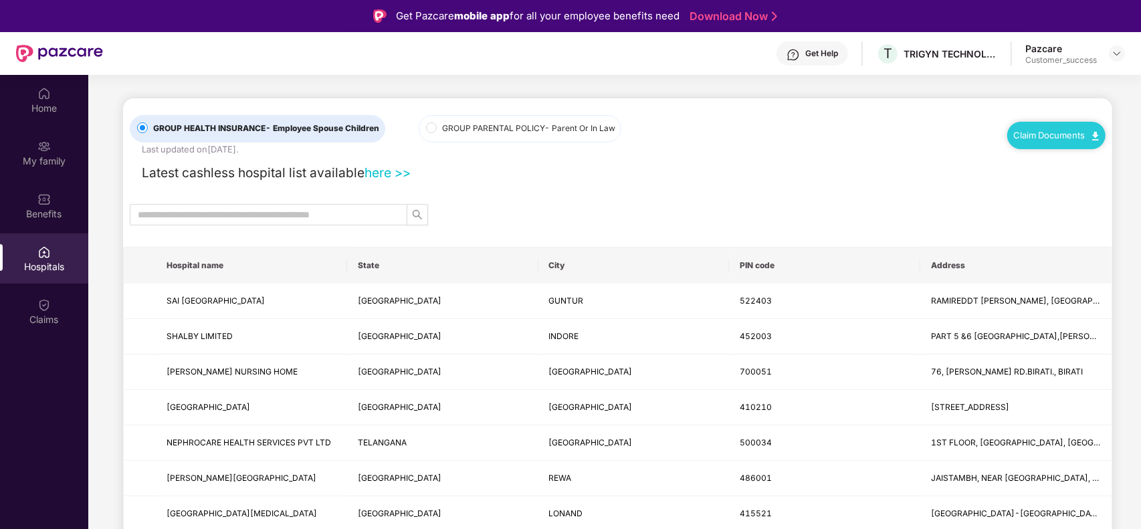
click at [1115, 54] on img at bounding box center [1117, 53] width 11 height 11
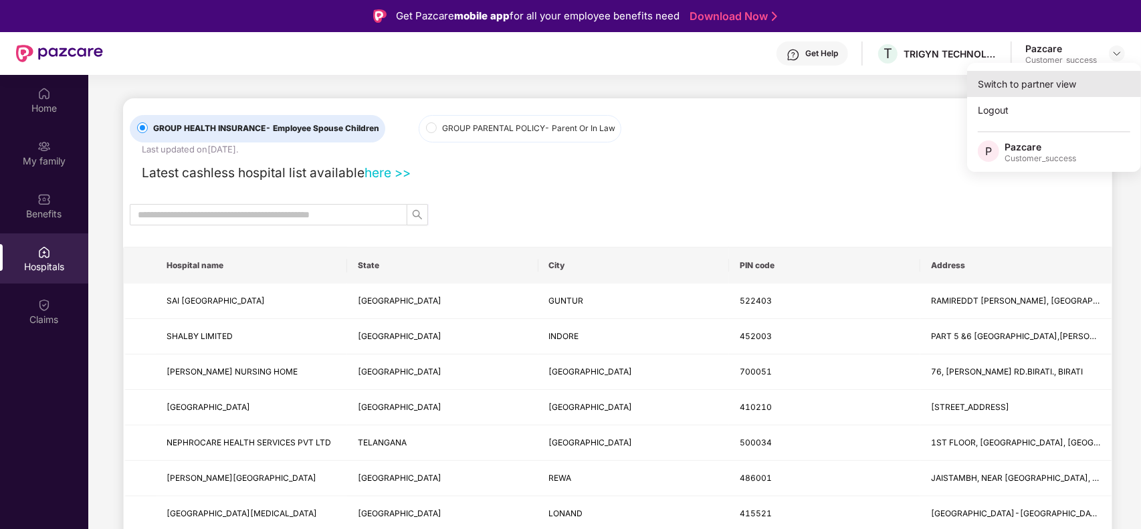
click at [1028, 90] on div "Switch to partner view" at bounding box center [1054, 84] width 174 height 26
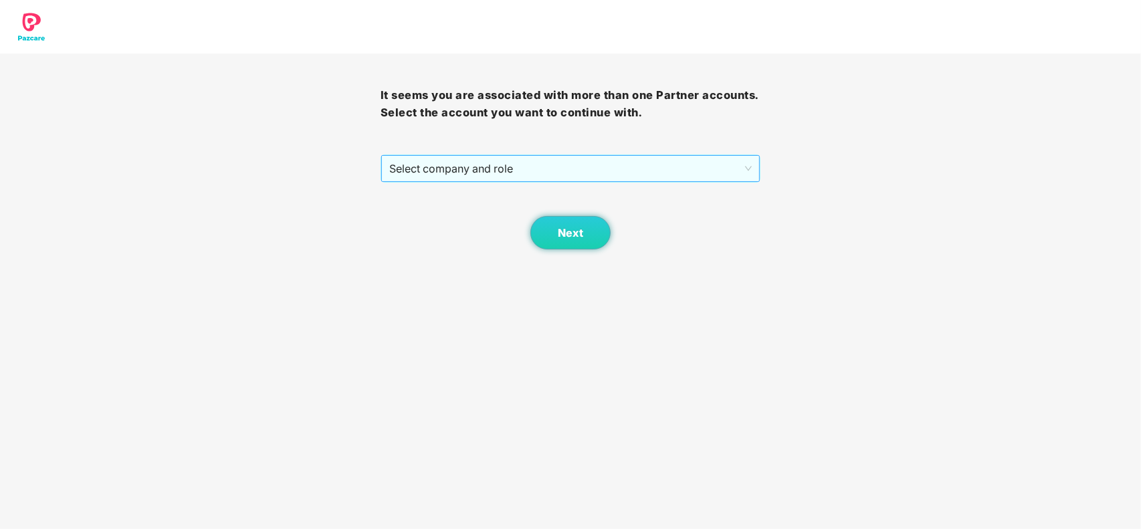
click at [542, 179] on span "Select company and role" at bounding box center [570, 168] width 363 height 25
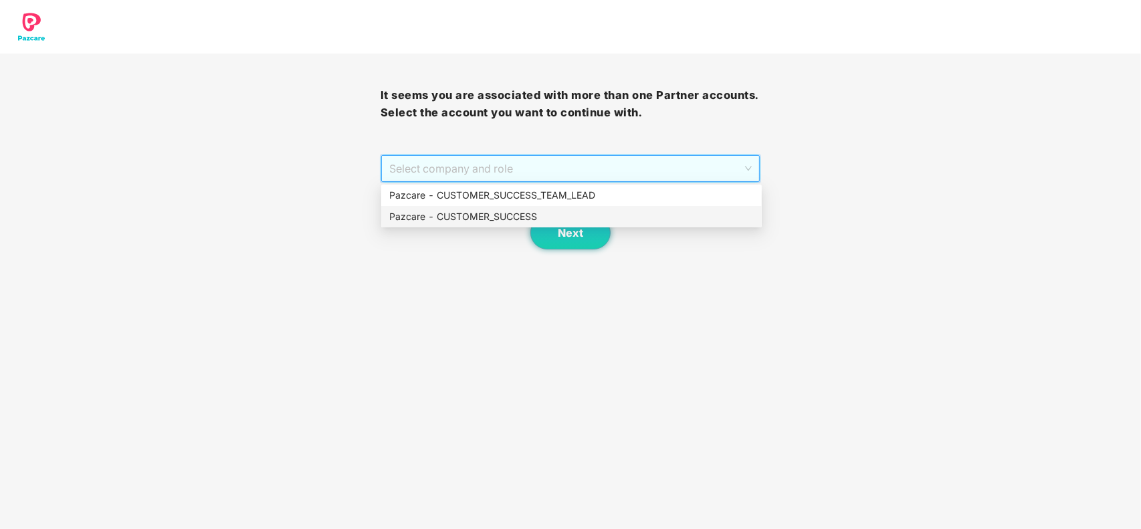
click at [494, 218] on div "Pazcare - CUSTOMER_SUCCESS" at bounding box center [571, 216] width 365 height 15
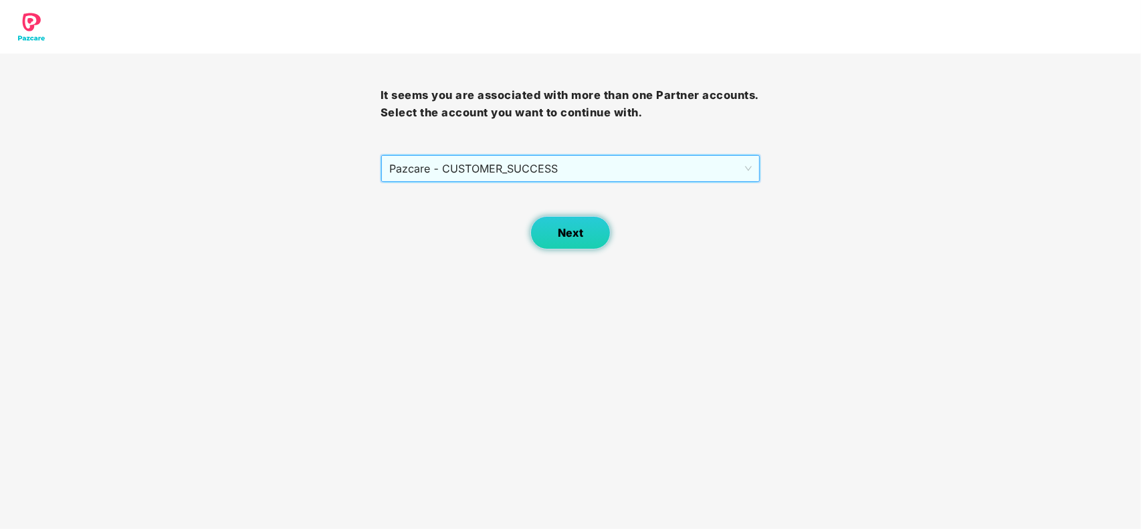
click at [582, 233] on span "Next" at bounding box center [570, 233] width 25 height 13
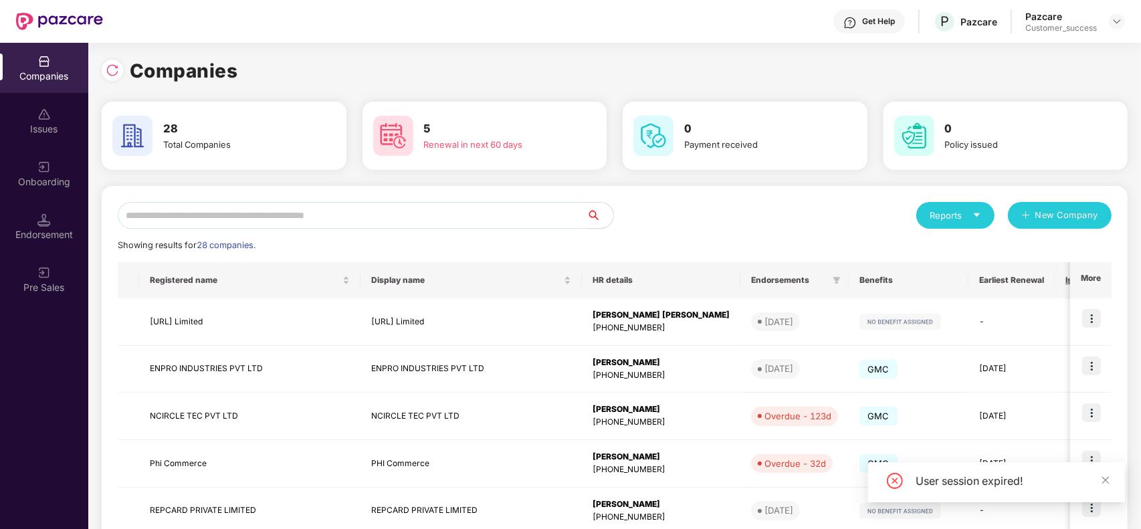
click at [264, 216] on input "text" at bounding box center [352, 215] width 469 height 27
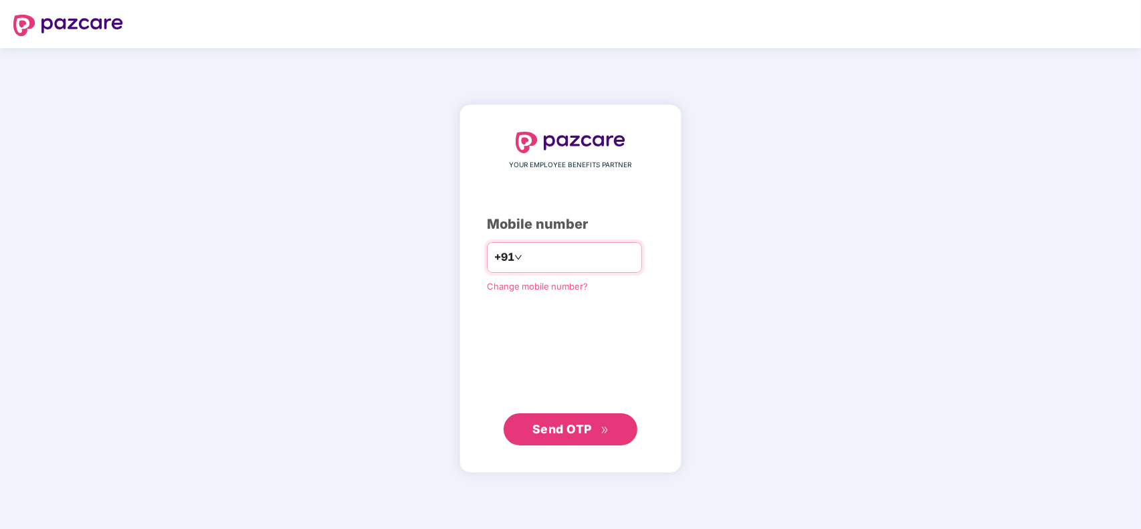
click at [545, 256] on input "number" at bounding box center [580, 257] width 110 height 21
type input "**********"
click at [545, 423] on span "Send OTP" at bounding box center [563, 428] width 60 height 14
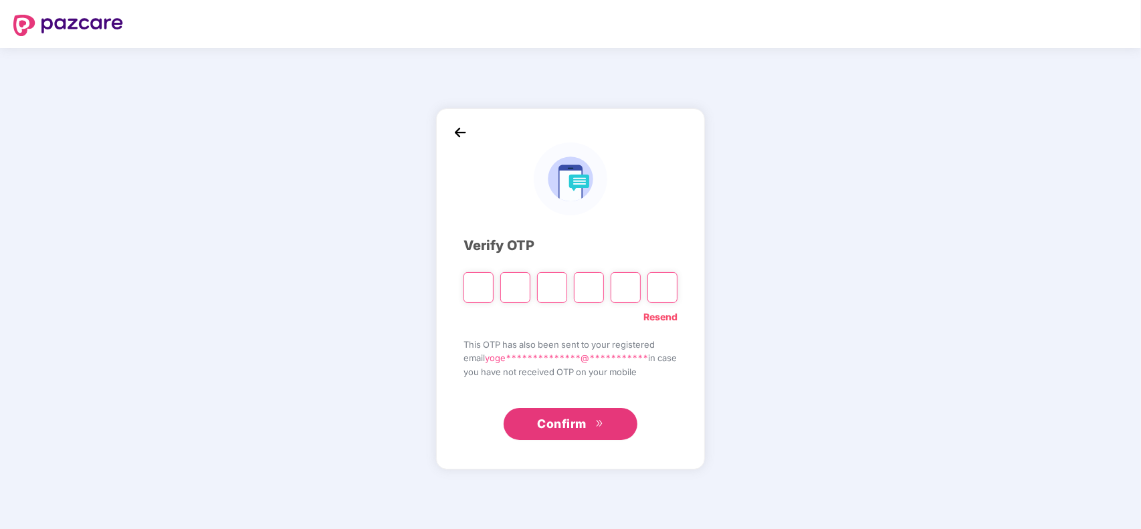
type input "*"
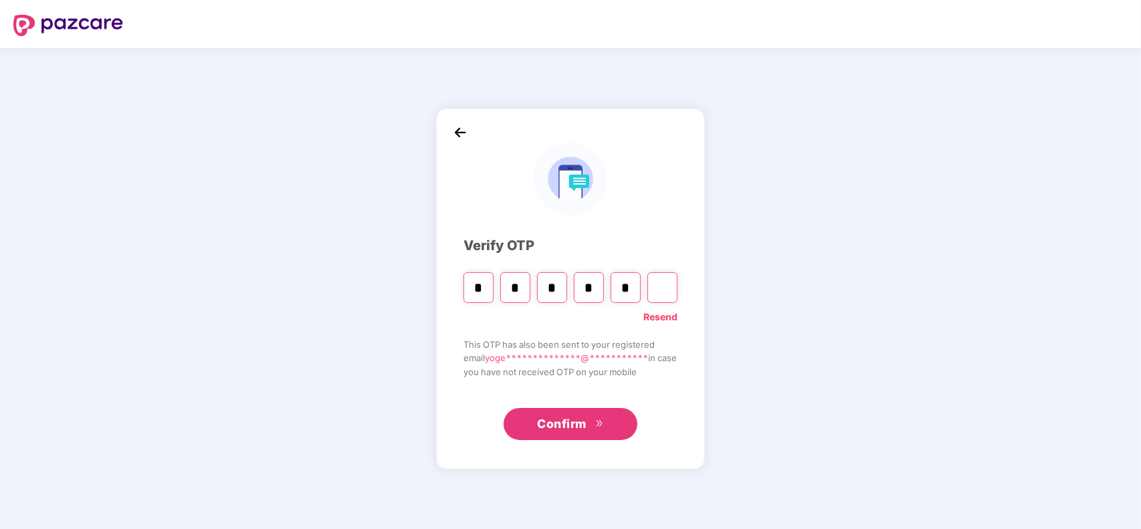
type input "*"
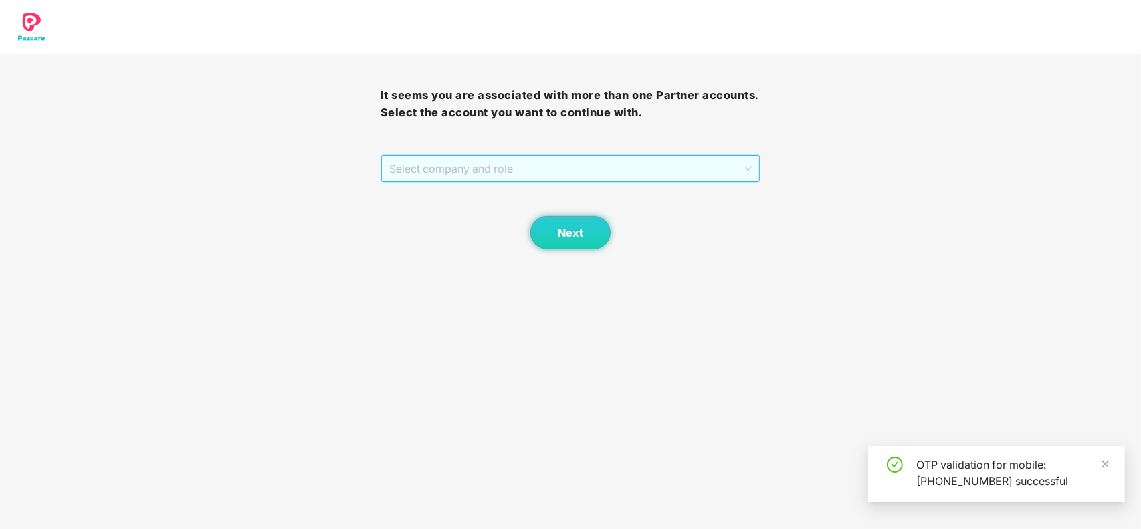
click at [449, 159] on span "Select company and role" at bounding box center [570, 168] width 363 height 25
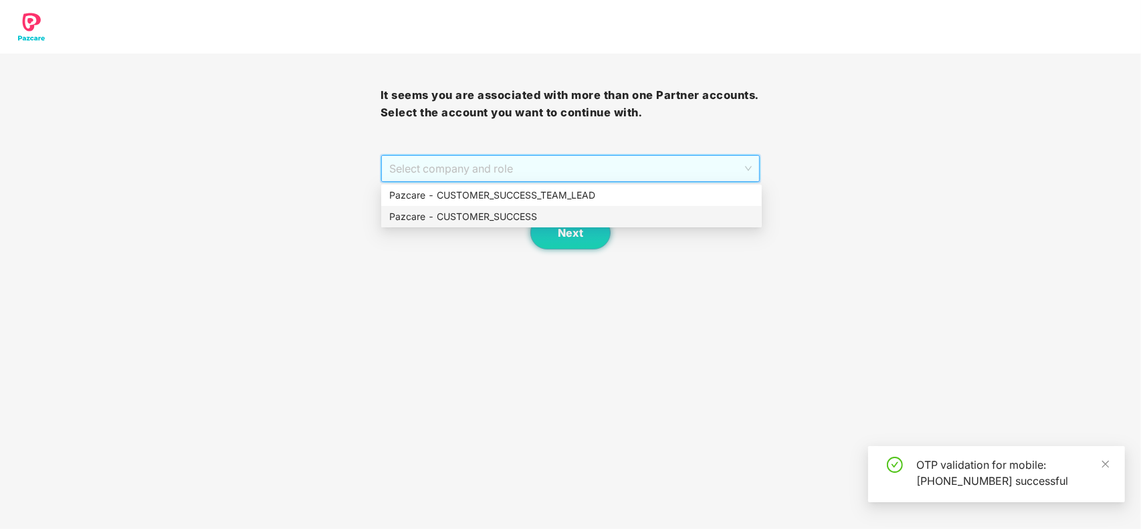
click at [440, 212] on div "Pazcare - CUSTOMER_SUCCESS" at bounding box center [571, 216] width 365 height 15
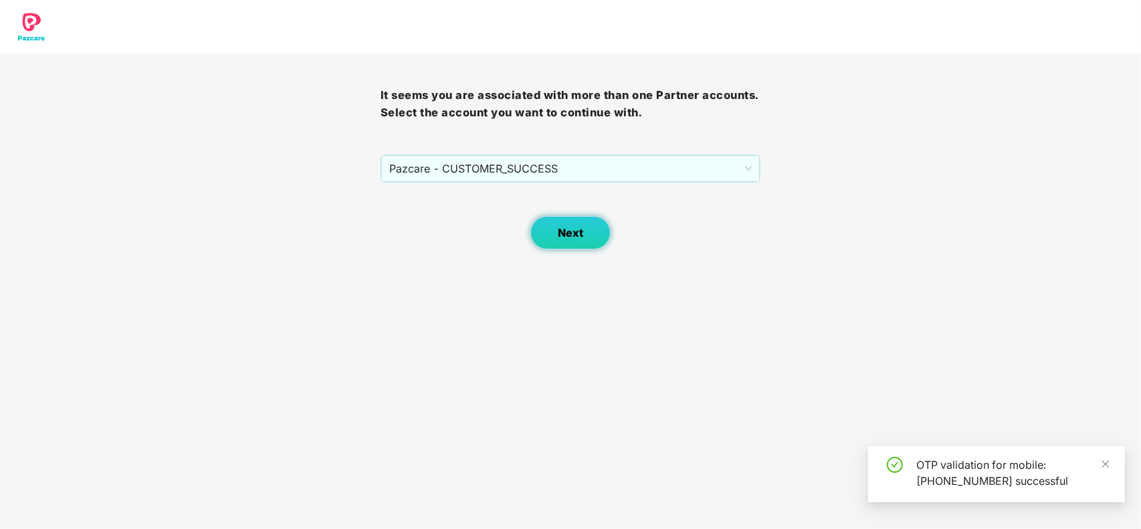
click at [572, 250] on button "Next" at bounding box center [571, 232] width 80 height 33
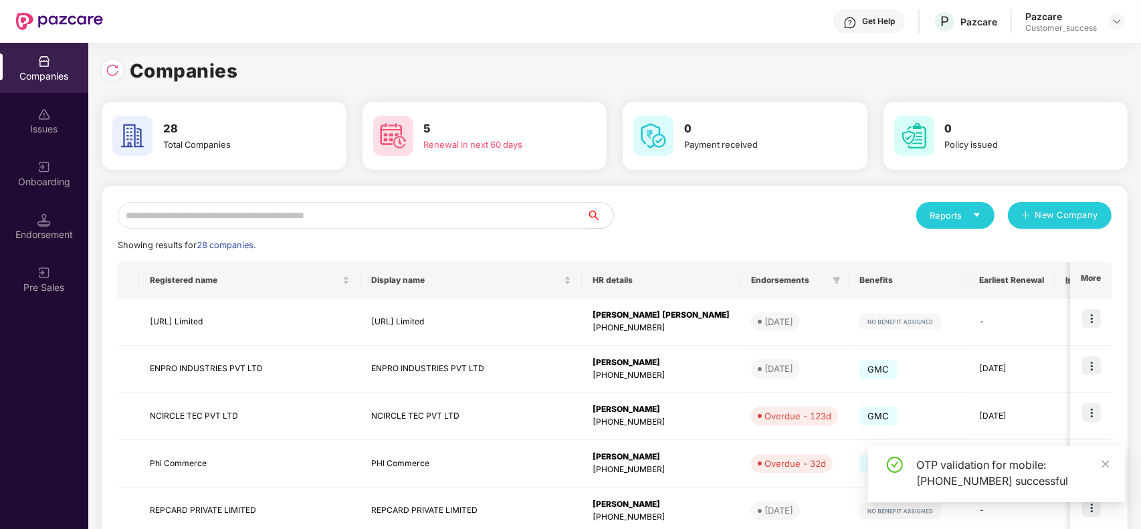
click at [347, 221] on input "text" at bounding box center [352, 215] width 469 height 27
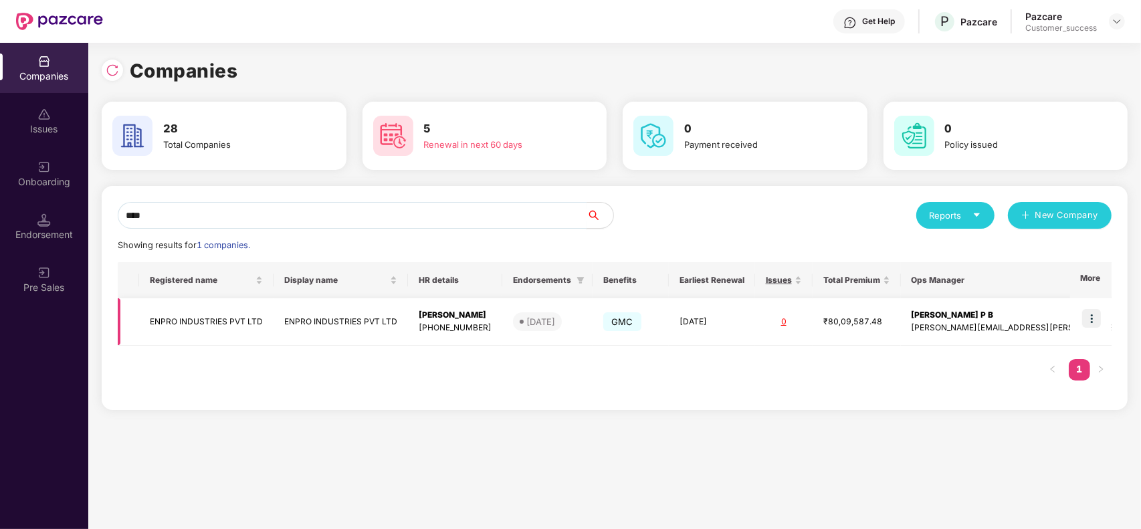
type input "****"
click at [1096, 316] on img at bounding box center [1091, 318] width 19 height 19
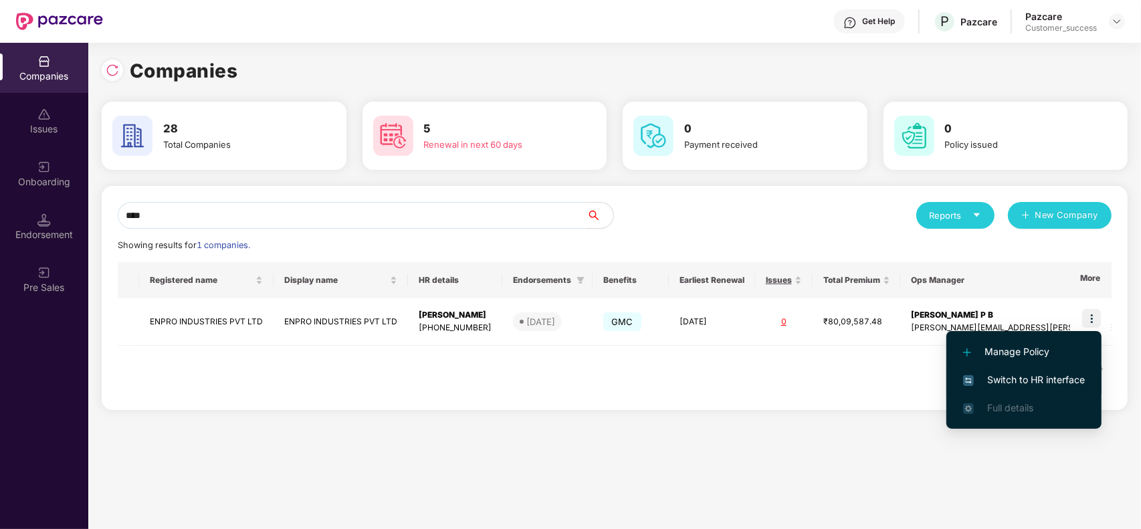
click at [1018, 375] on span "Switch to HR interface" at bounding box center [1024, 380] width 122 height 15
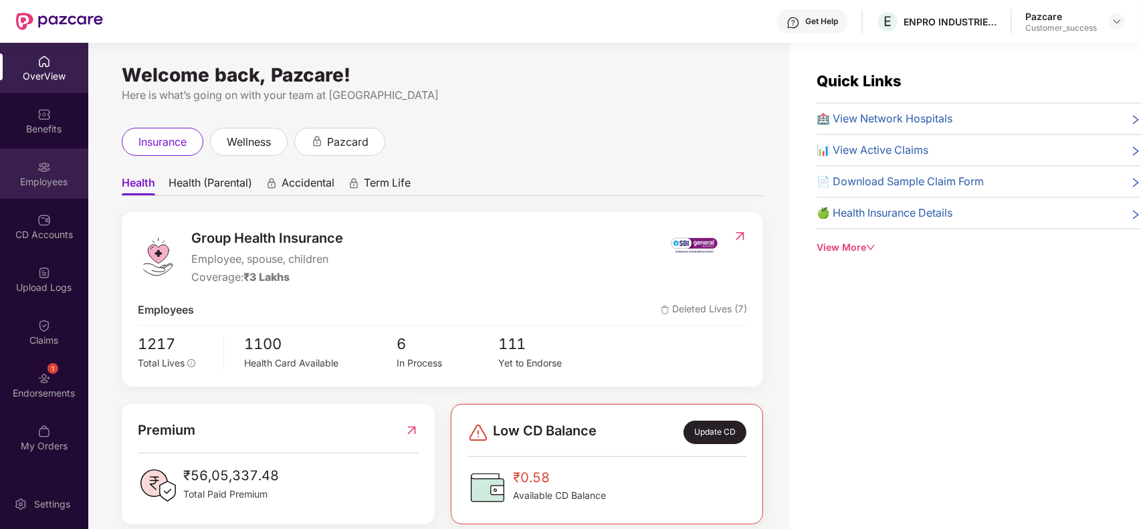
click at [41, 189] on div "Employees" at bounding box center [44, 174] width 88 height 50
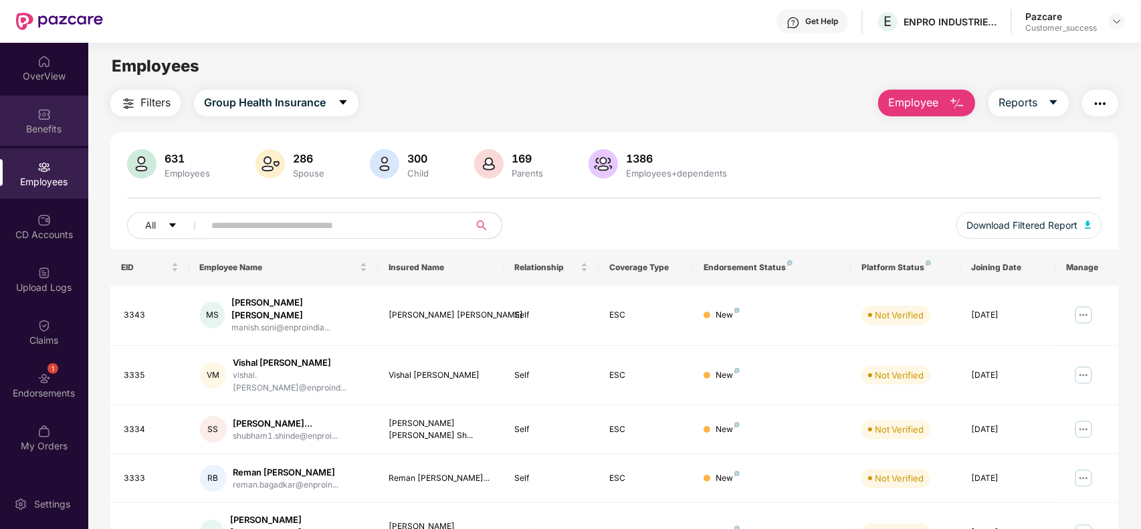
click at [62, 119] on div "Benefits" at bounding box center [44, 121] width 88 height 50
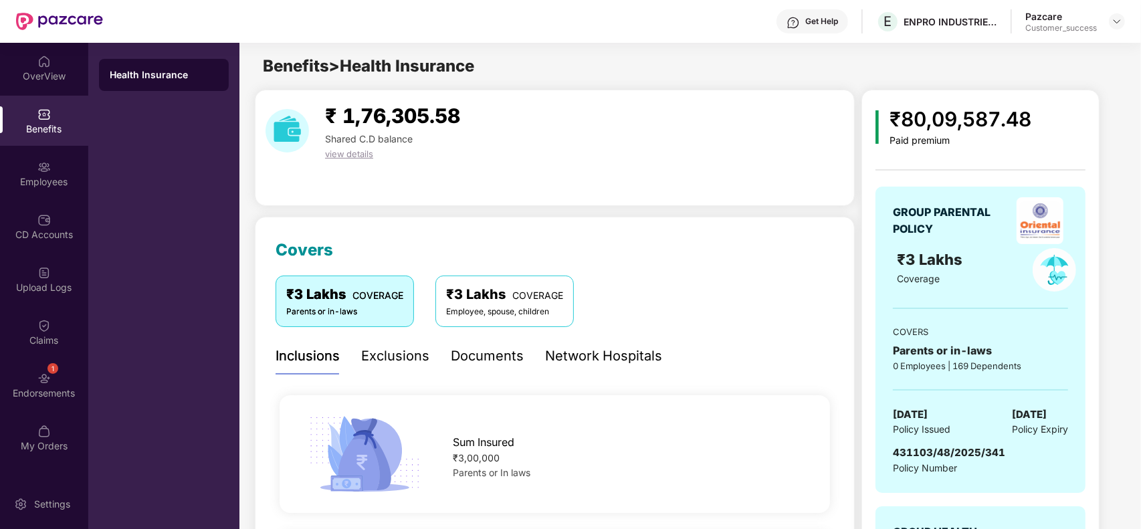
click at [496, 309] on div "Employee, spouse, children" at bounding box center [504, 312] width 117 height 13
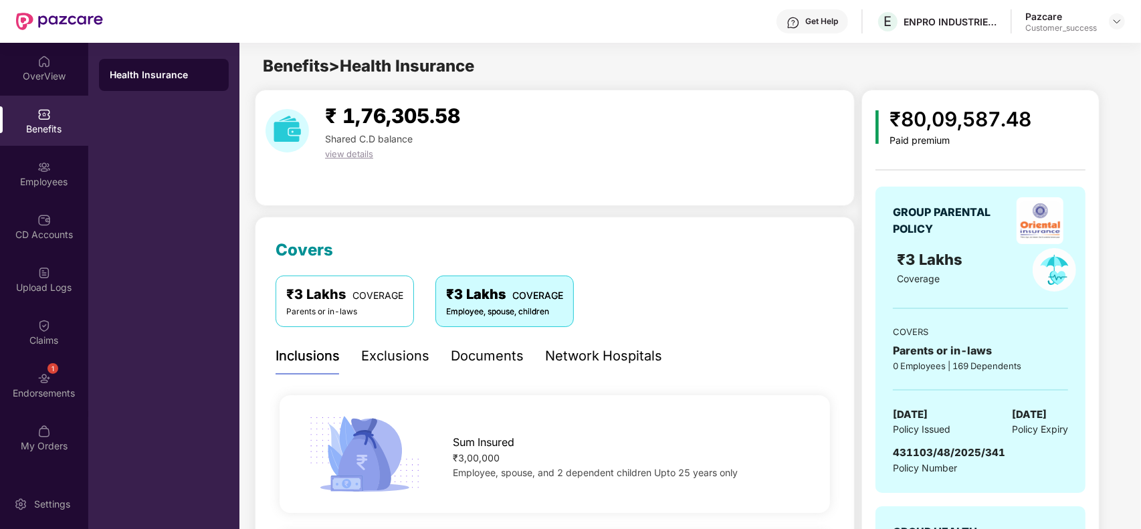
click at [334, 309] on div "Parents or in-laws" at bounding box center [344, 312] width 117 height 13
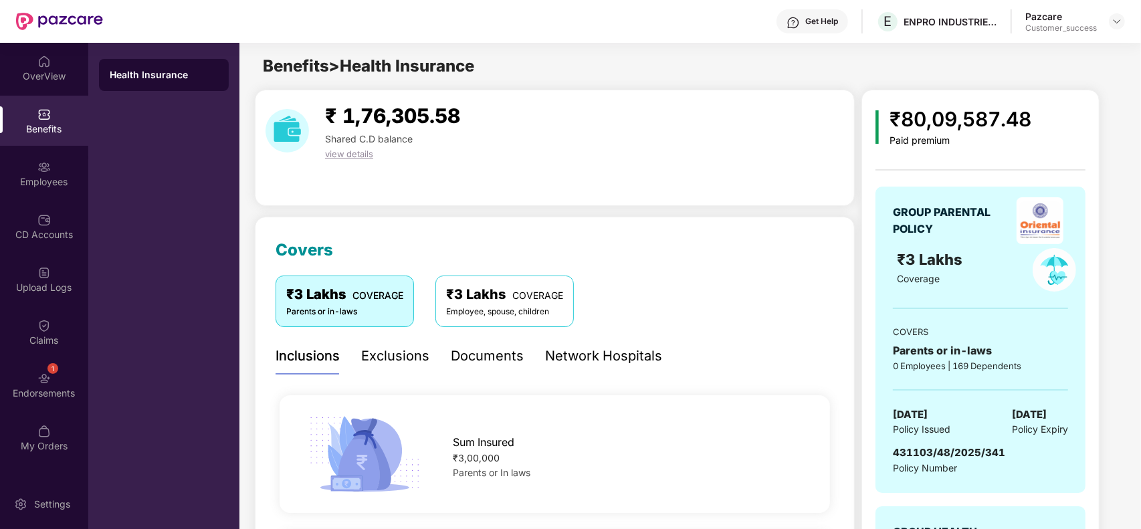
click at [686, 428] on div "Sum Insured" at bounding box center [629, 438] width 353 height 23
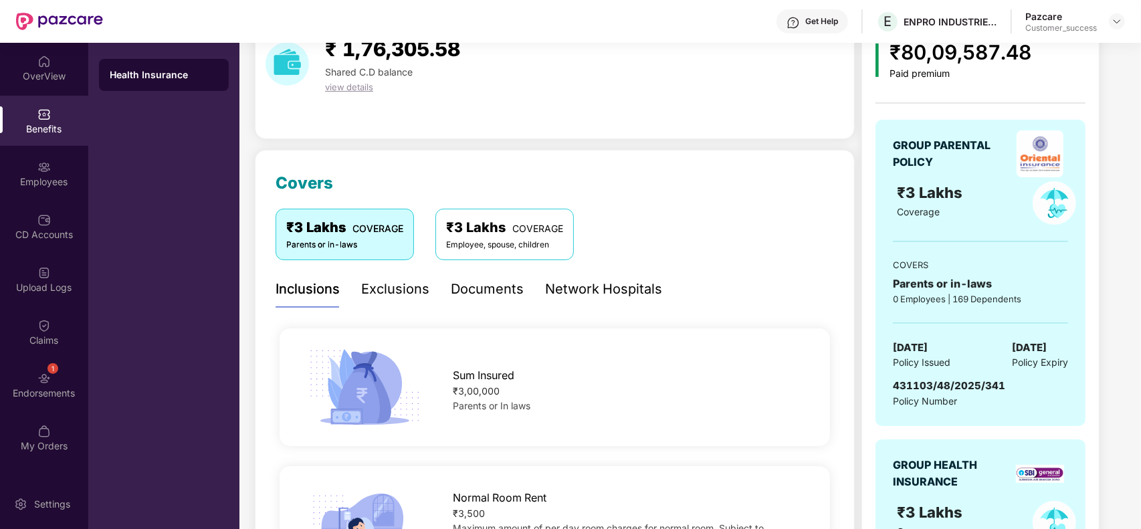
scroll to position [33, 0]
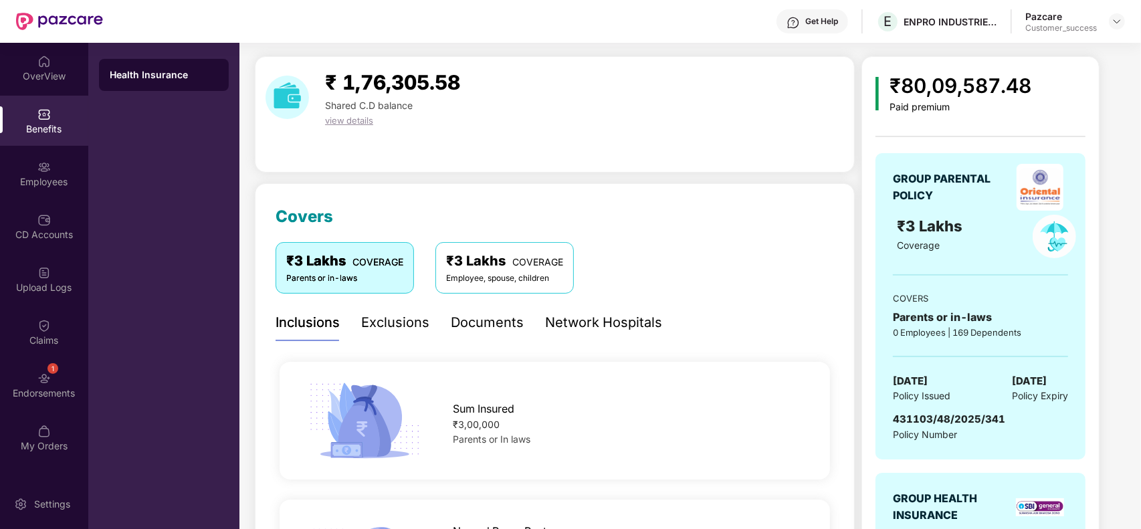
click at [672, 256] on div "₹3 Lakhs COVERAGE Parents or in-laws ₹3 Lakhs COVERAGE Employee, spouse, childr…" at bounding box center [555, 267] width 559 height 51
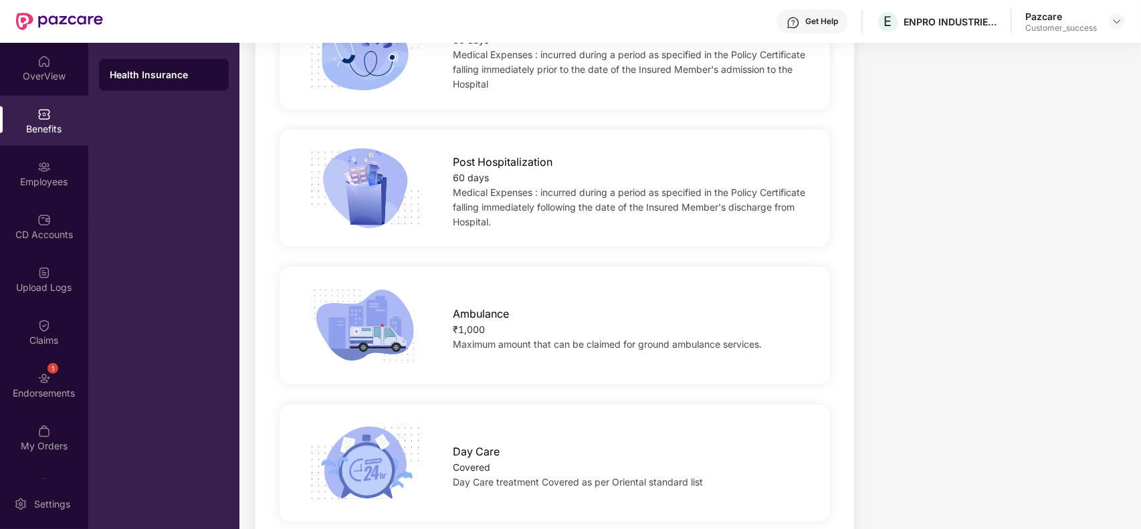
scroll to position [1171, 0]
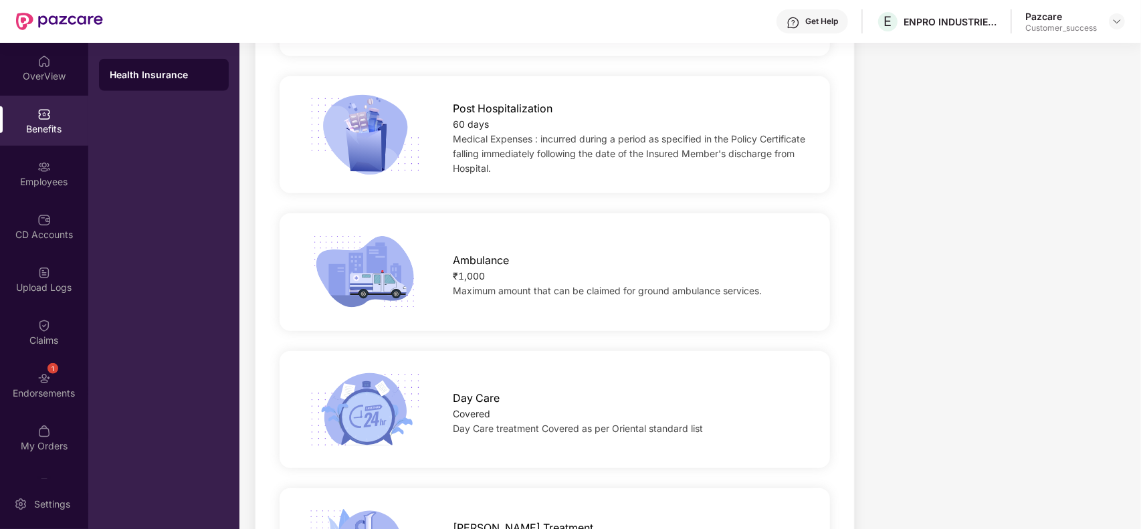
click at [589, 199] on div "Post Hospitalization 60 days Medical Expenses : incurred during a period as spe…" at bounding box center [555, 135] width 559 height 138
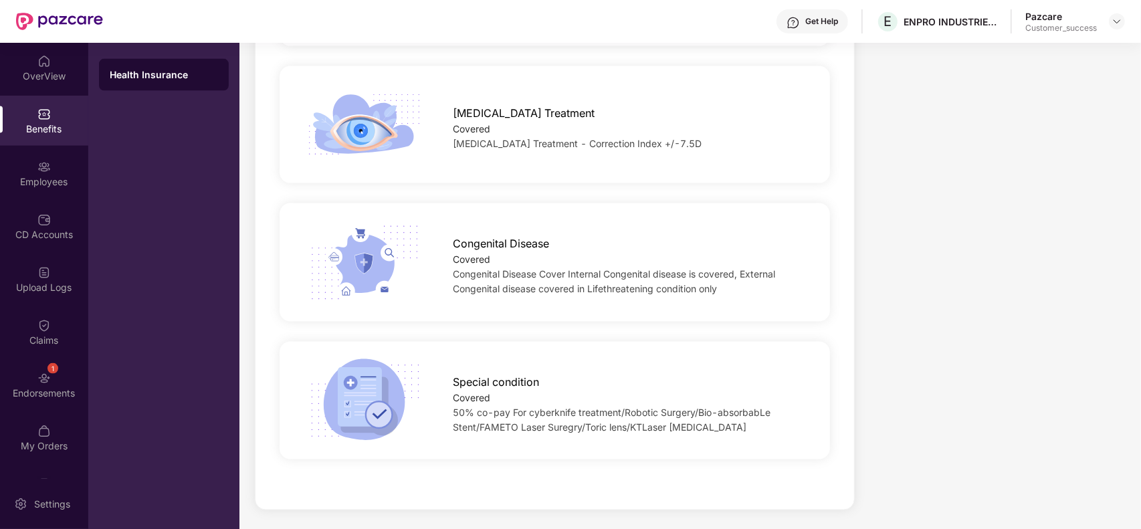
scroll to position [1733, 0]
click at [723, 299] on div "Congenital Disease Covered Congenital Disease Cover Internal Congenital disease…" at bounding box center [554, 259] width 593 height 85
